Goal: Task Accomplishment & Management: Use online tool/utility

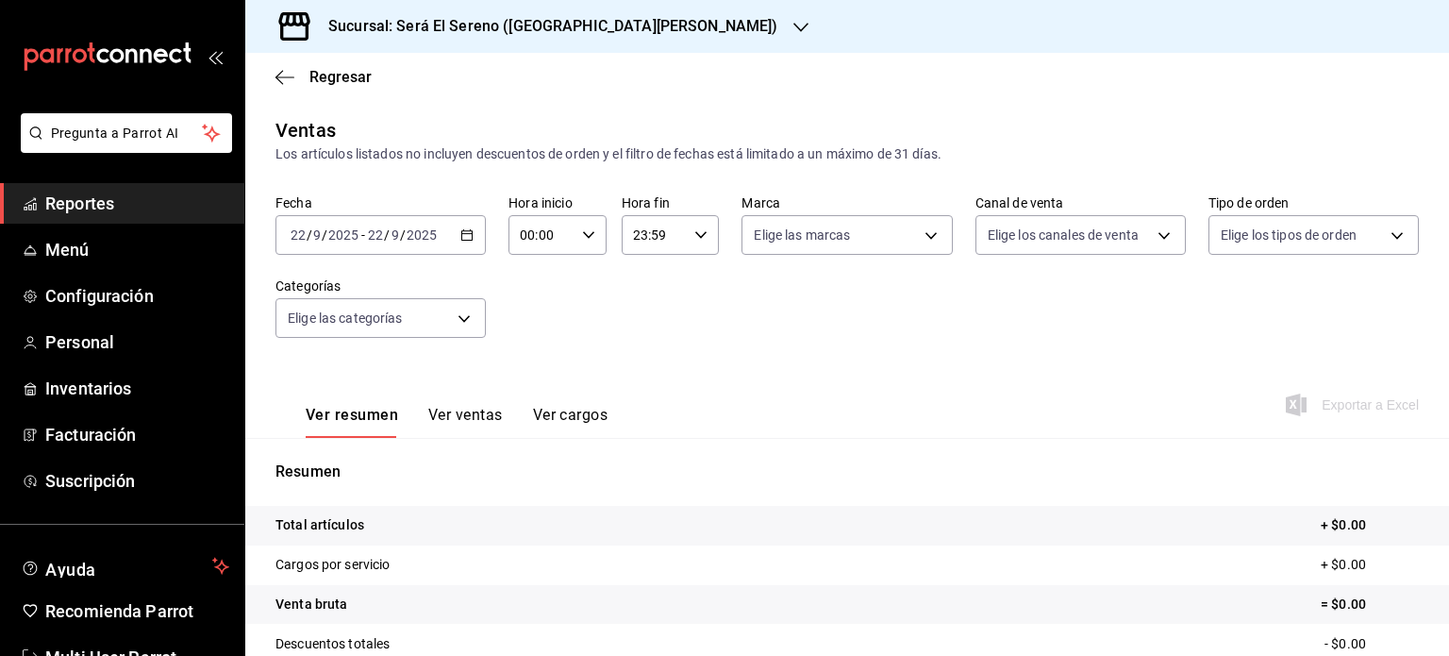
click at [465, 242] on div "[DATE] [DATE] - [DATE] [DATE]" at bounding box center [380, 235] width 210 height 40
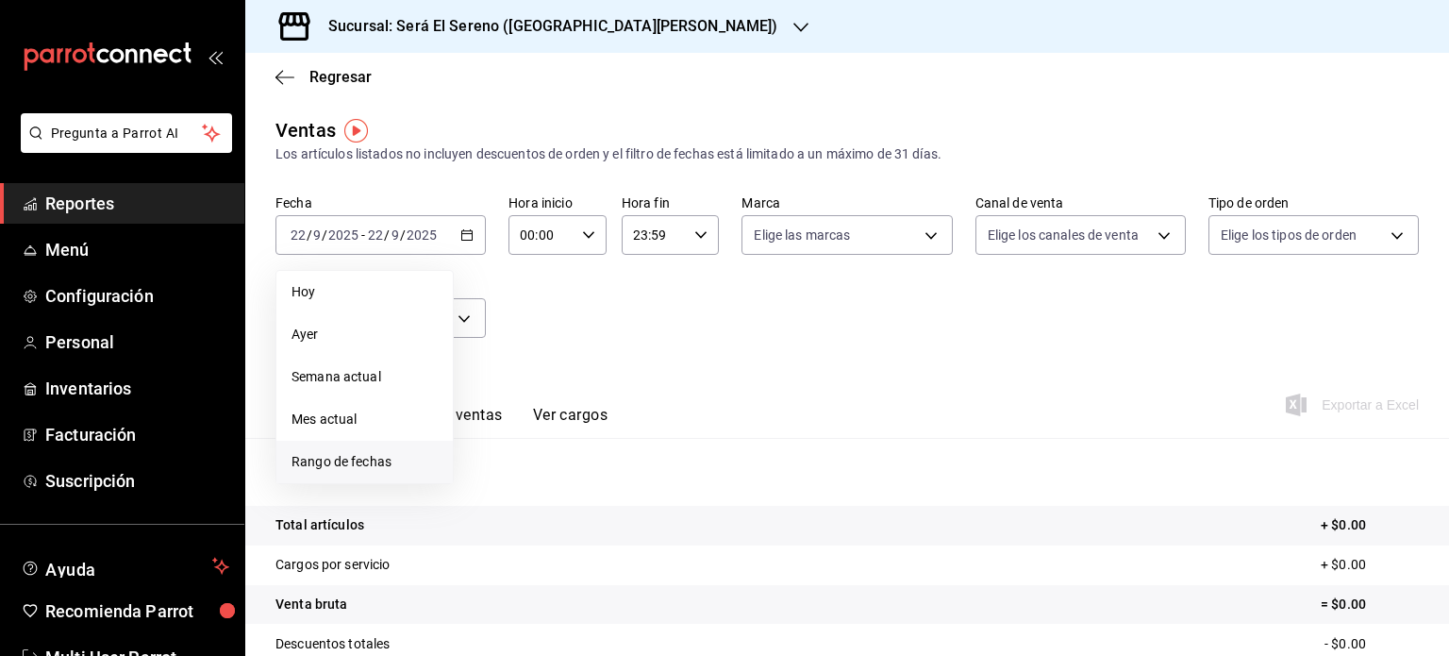
click at [390, 459] on span "Rango de fechas" at bounding box center [365, 462] width 146 height 20
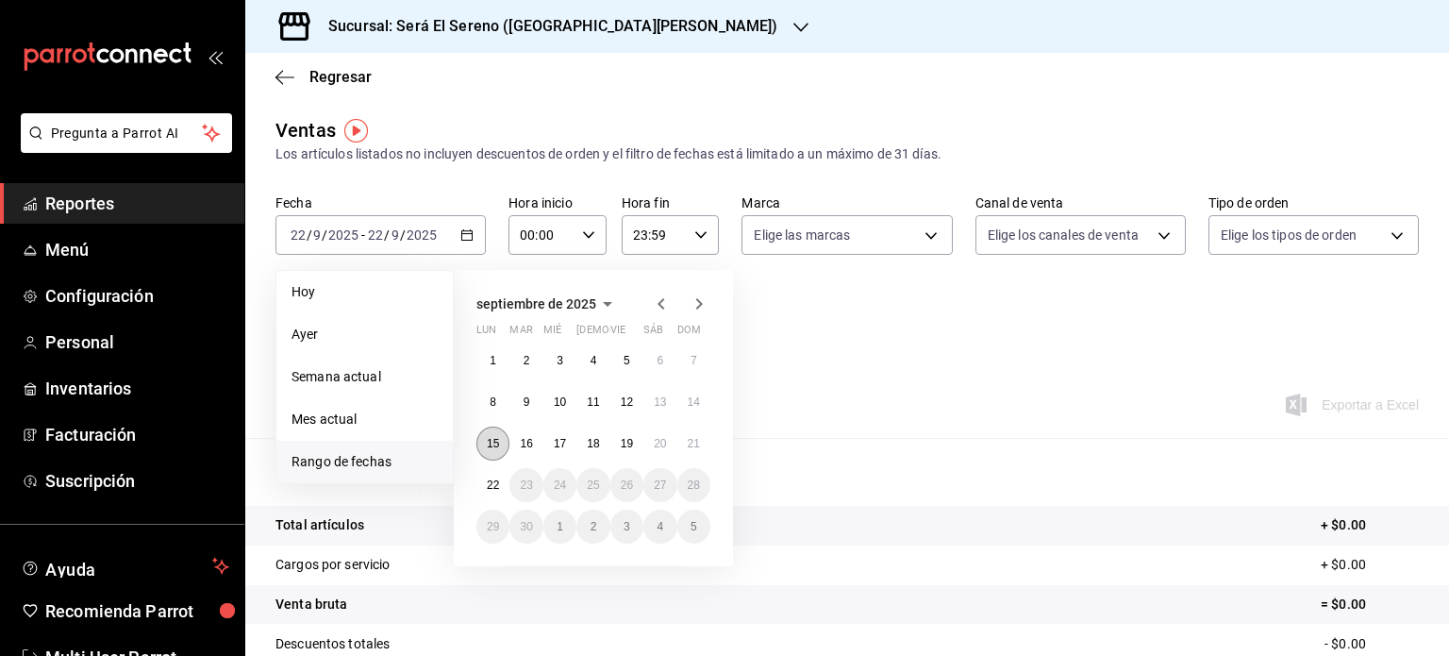
click at [494, 450] on button "15" at bounding box center [492, 443] width 33 height 34
drag, startPoint x: 494, startPoint y: 450, endPoint x: 687, endPoint y: 442, distance: 192.7
click at [687, 442] on div "1 2 3 4 5 6 7 8 9 10 11 12 13 14 15 16 17 18 19 20 21 22 23 24 25 26 27 28 29 3…" at bounding box center [593, 443] width 234 height 200
click at [688, 442] on abbr "21" at bounding box center [694, 443] width 12 height 13
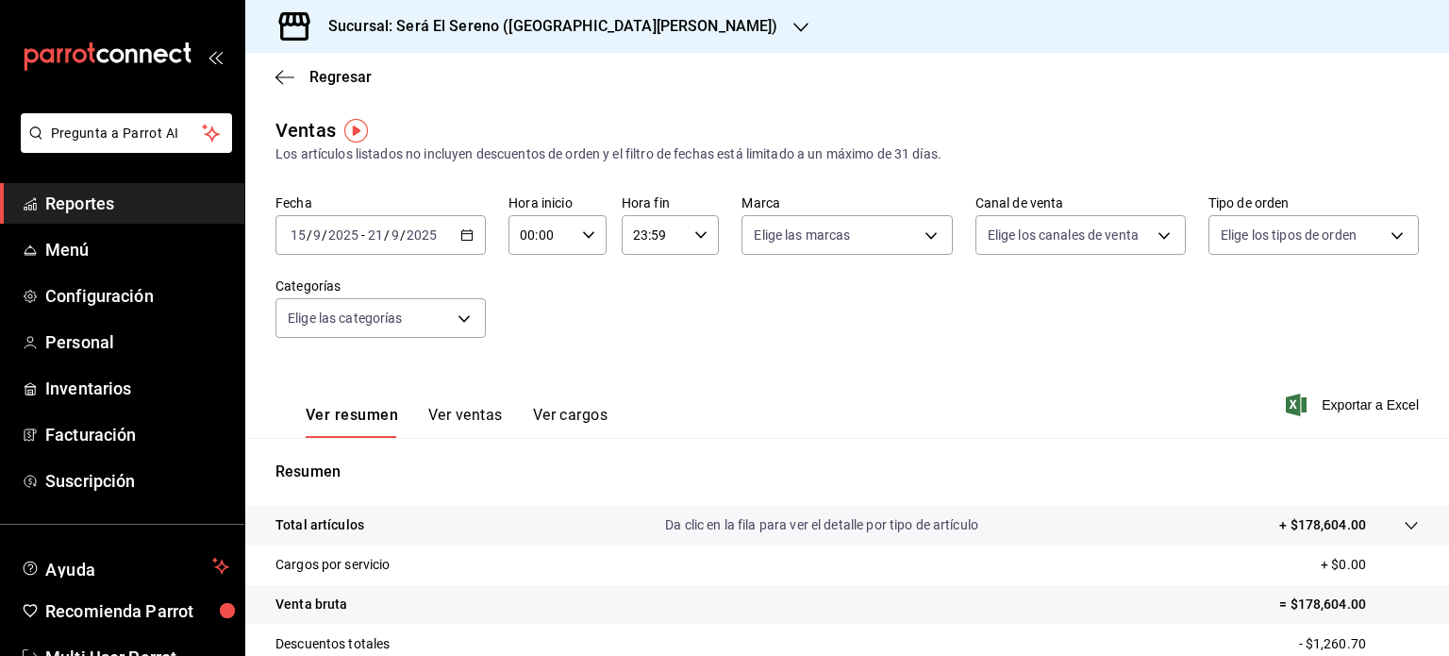
click at [467, 416] on button "Ver ventas" at bounding box center [465, 422] width 75 height 32
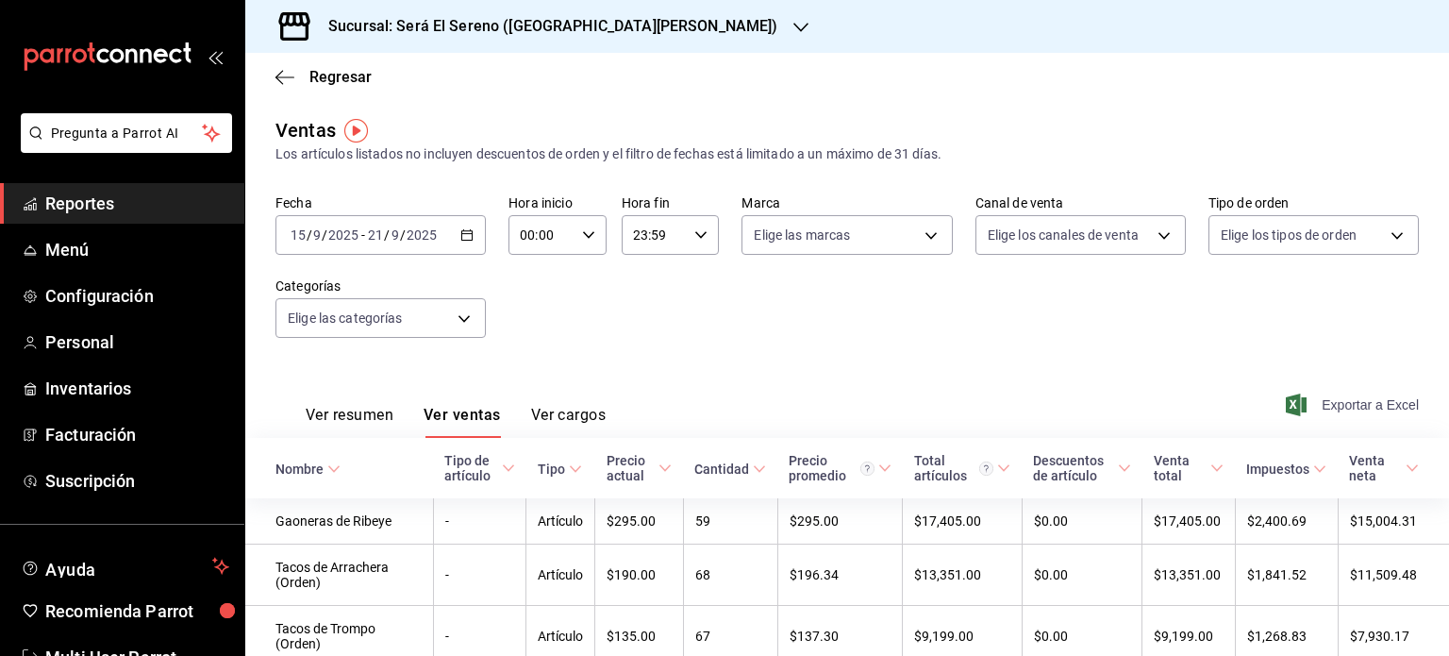
click at [1340, 407] on span "Exportar a Excel" at bounding box center [1354, 404] width 129 height 23
